Goal: Information Seeking & Learning: Understand process/instructions

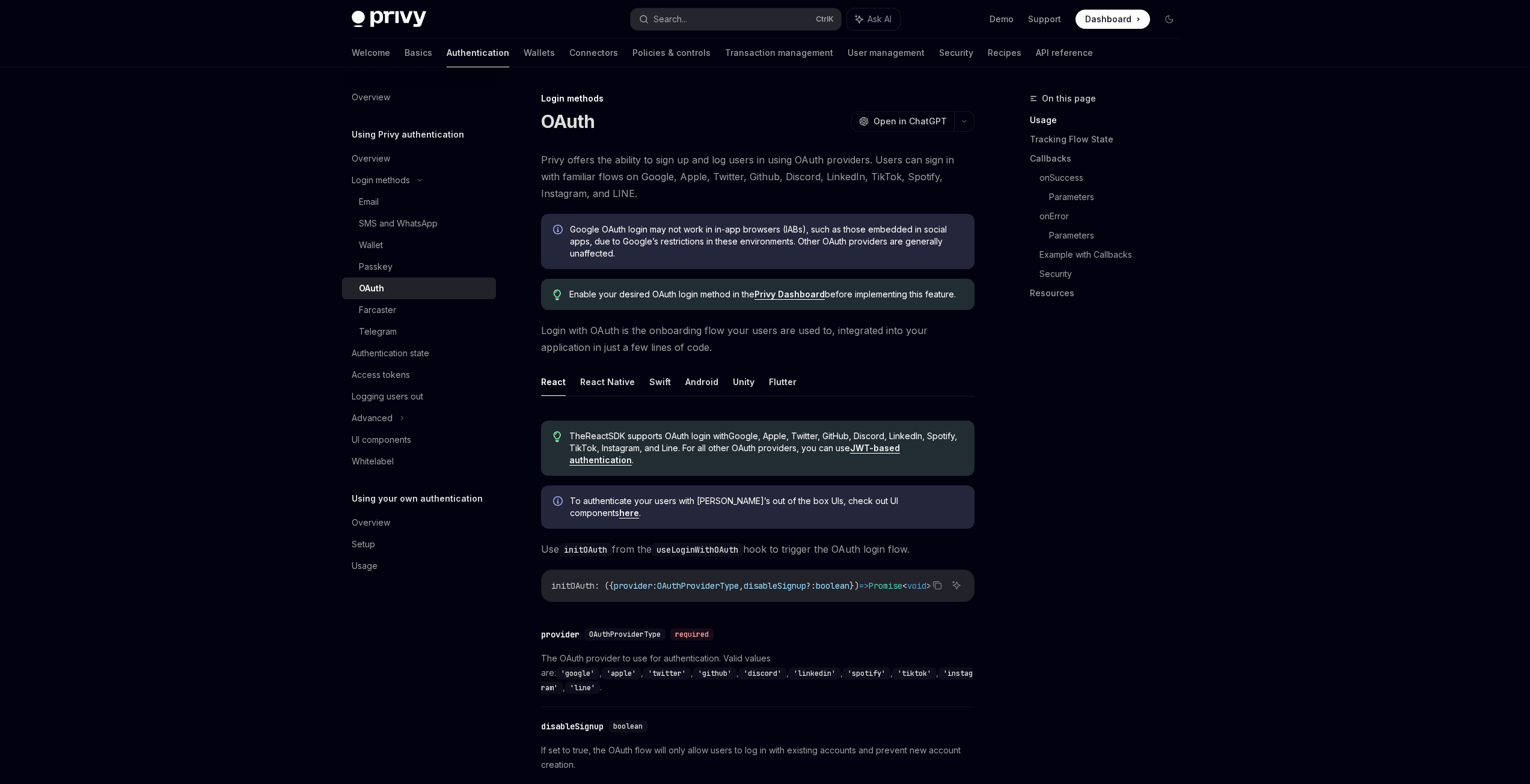
drag, startPoint x: 1229, startPoint y: 391, endPoint x: 1224, endPoint y: 397, distance: 7.8
click at [405, 57] on link "Basics" at bounding box center [418, 53] width 28 height 29
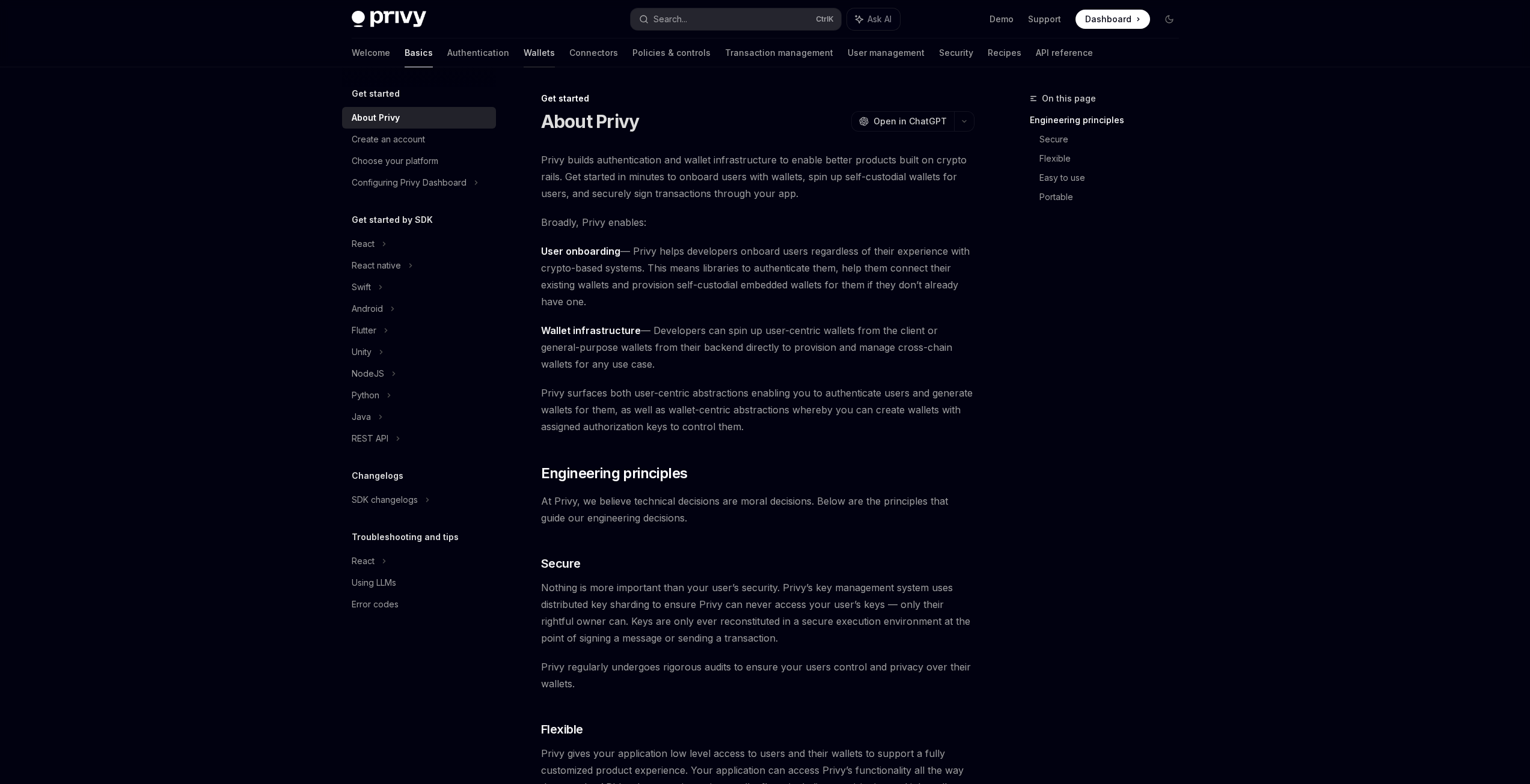
click at [524, 57] on link "Wallets" at bounding box center [539, 53] width 31 height 29
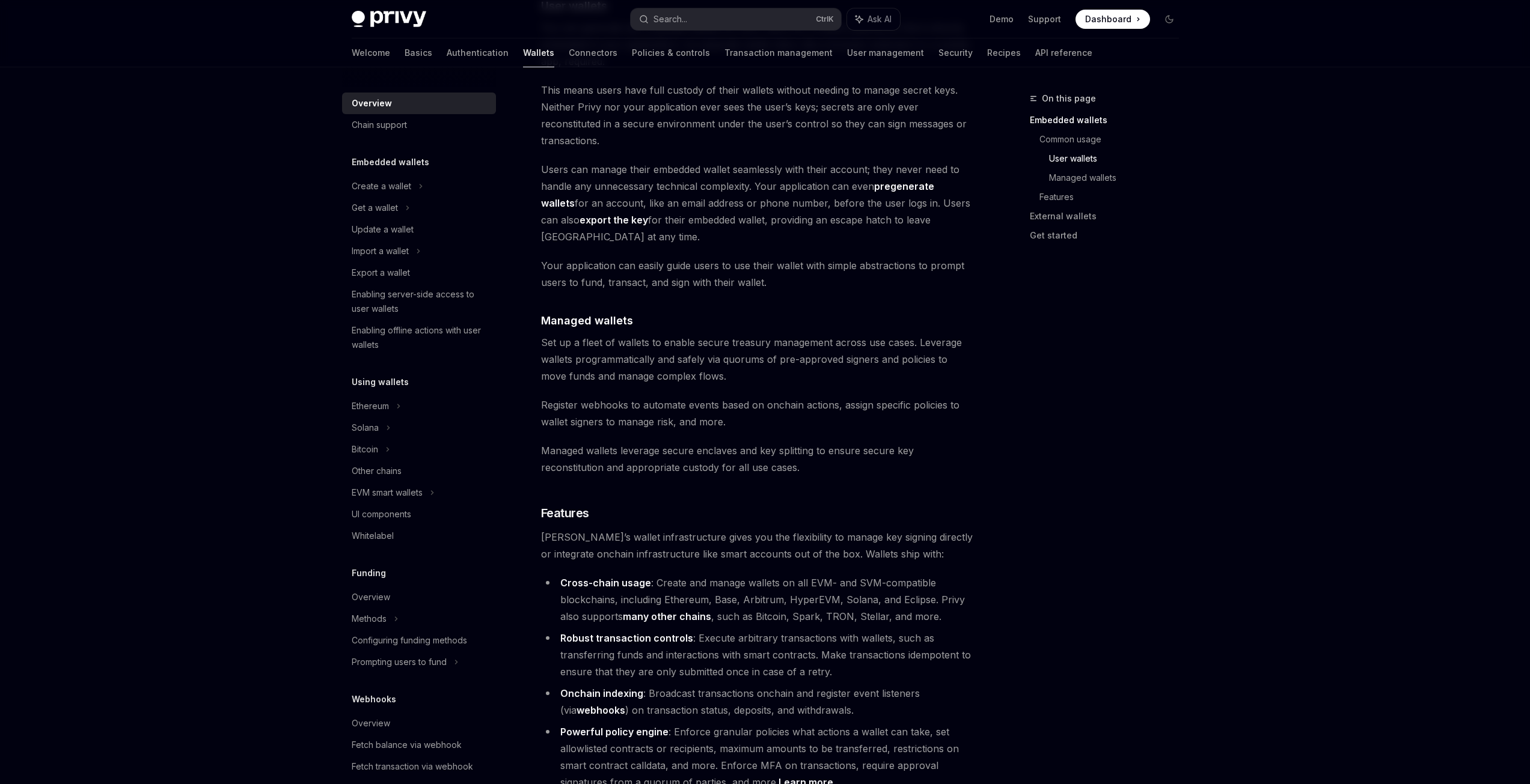
scroll to position [1022, 0]
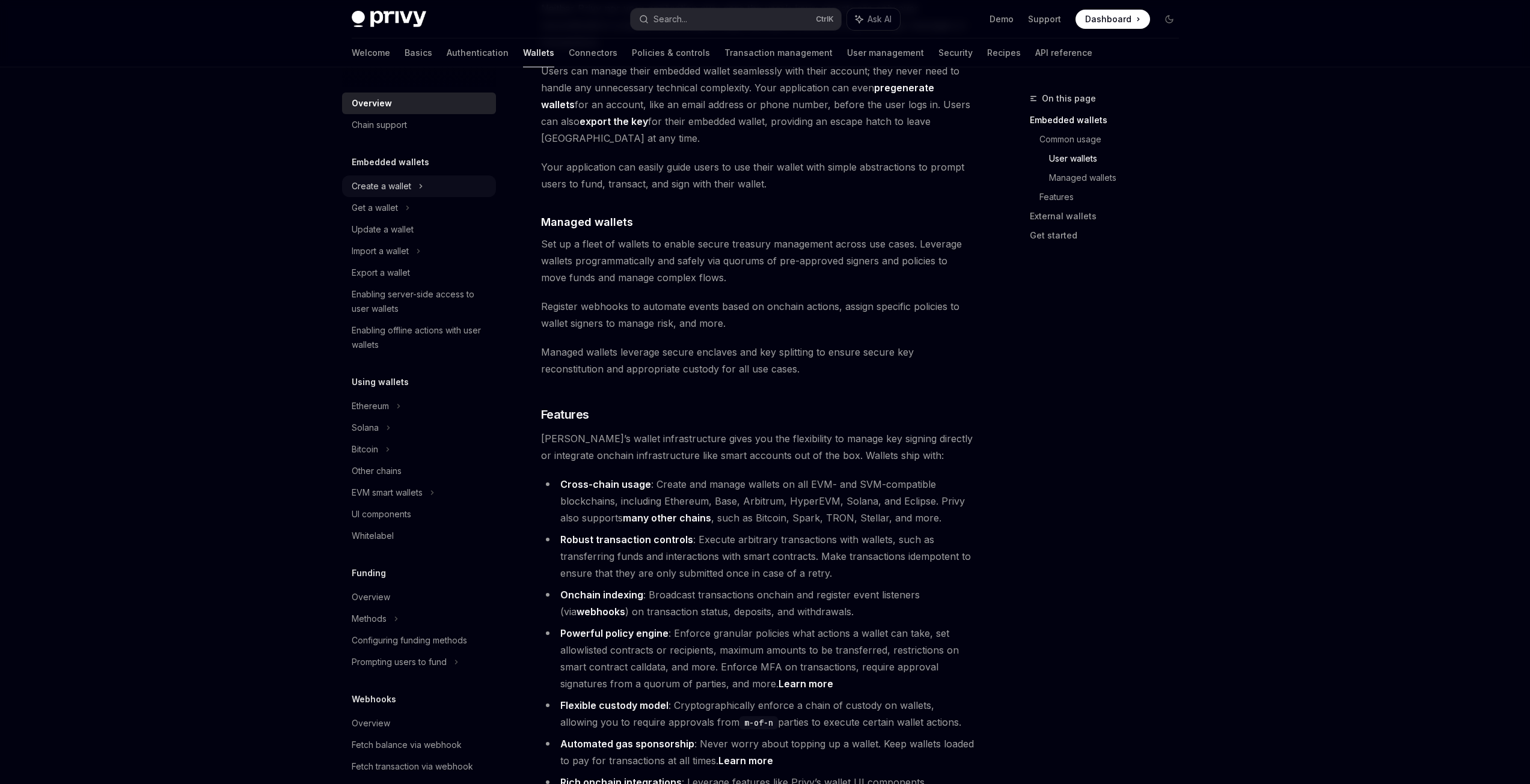
click at [368, 190] on div "Create a wallet" at bounding box center [382, 186] width 60 height 14
type textarea "*"
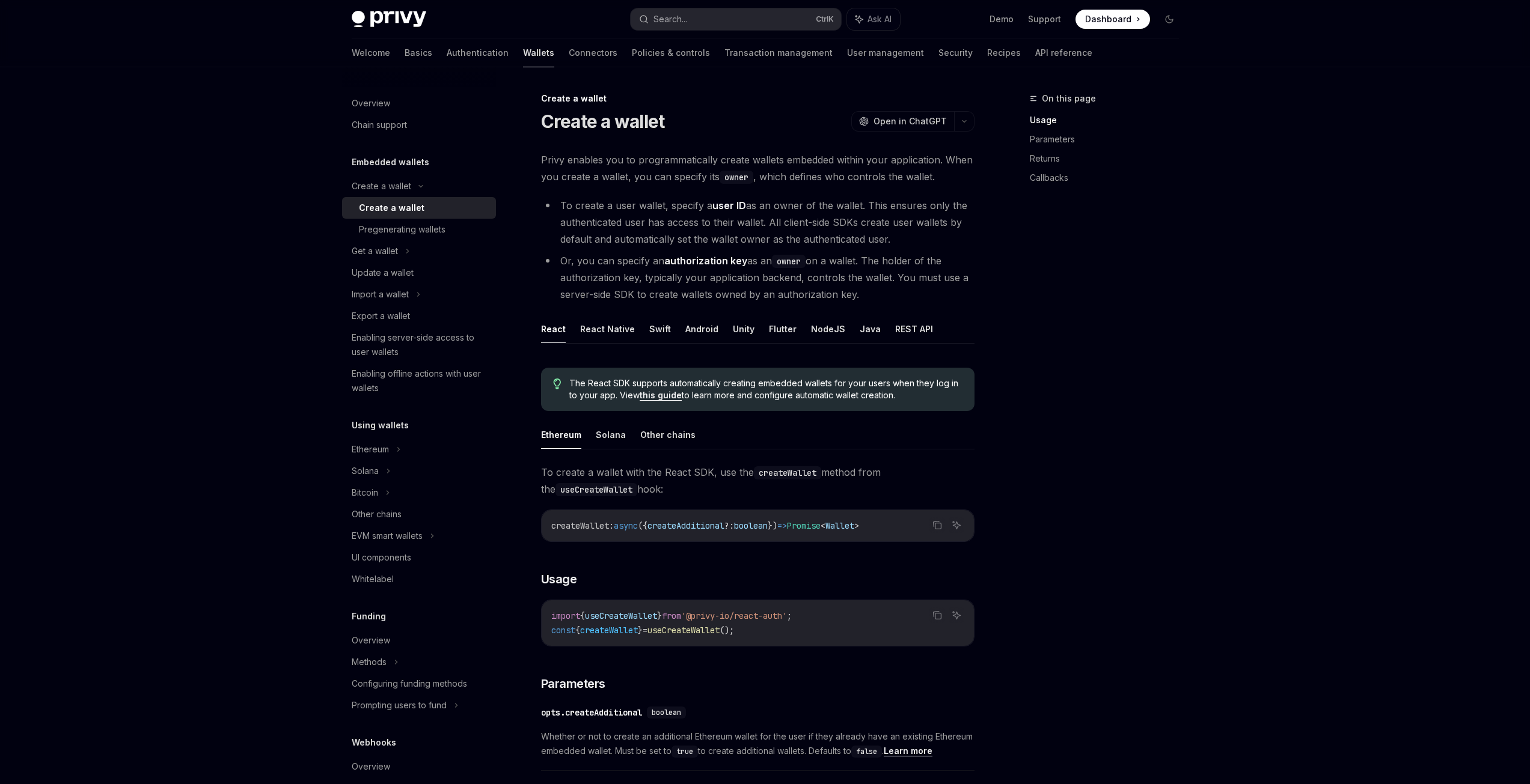
click at [1024, 323] on div "On this page Usage Parameters Returns Callbacks" at bounding box center [1097, 437] width 183 height 693
